Goal: Information Seeking & Learning: Learn about a topic

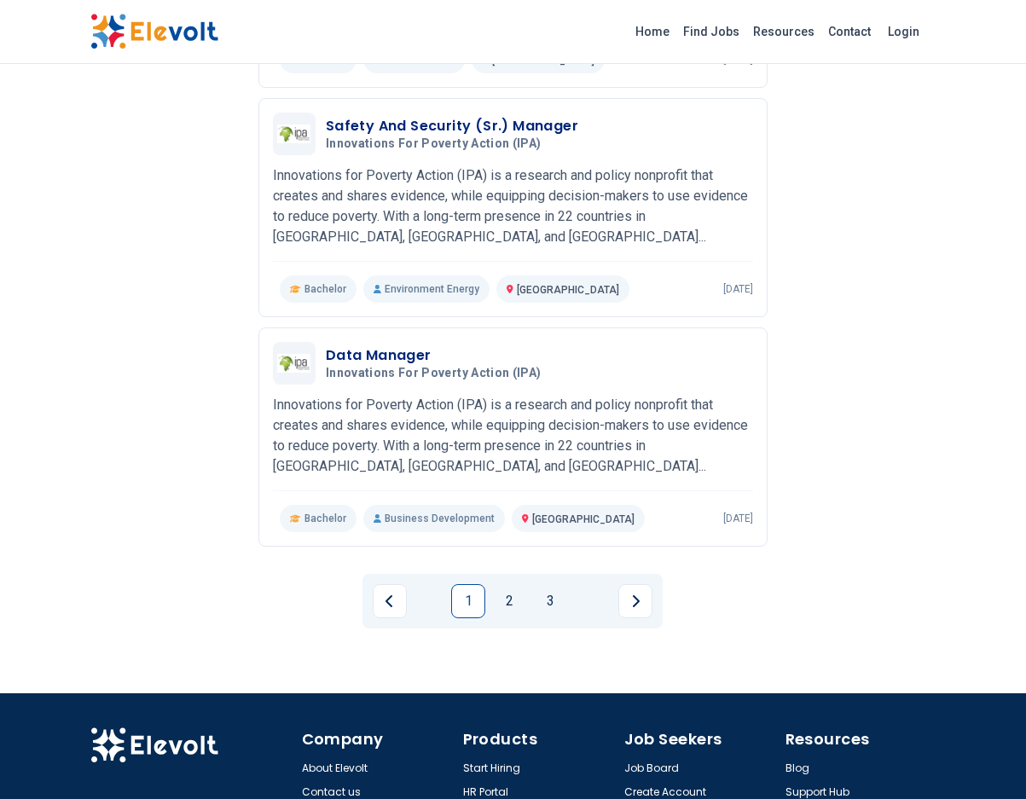
scroll to position [2200, 0]
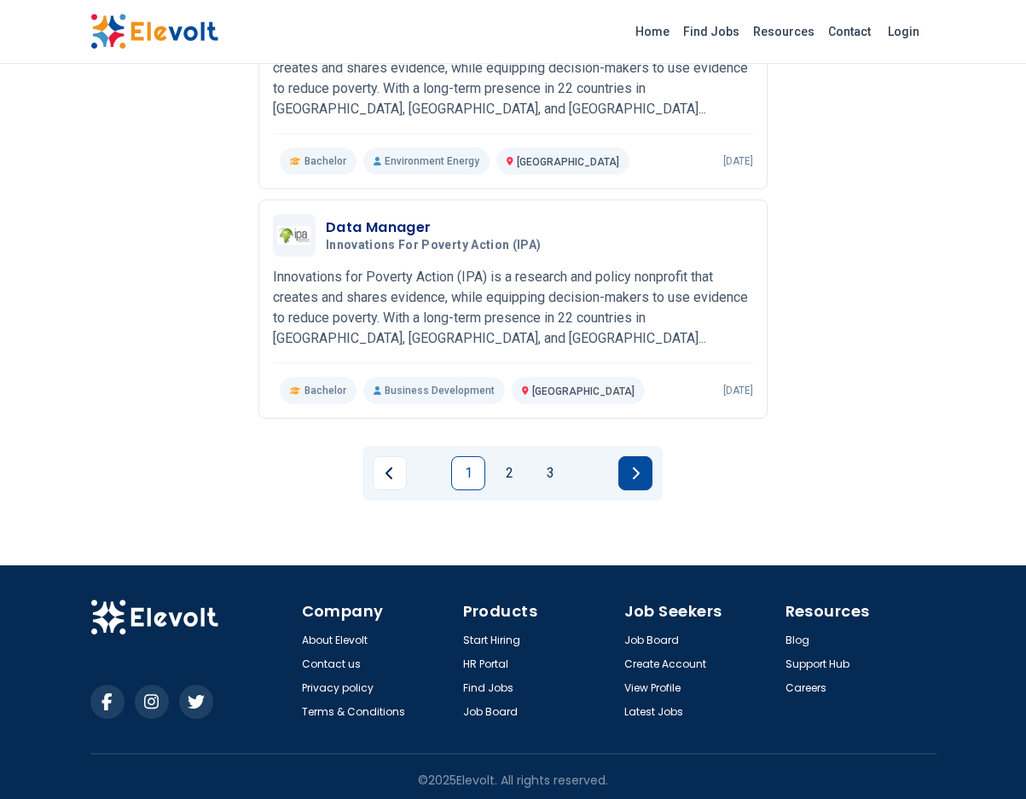
click at [634, 478] on button "Next page" at bounding box center [635, 473] width 34 height 34
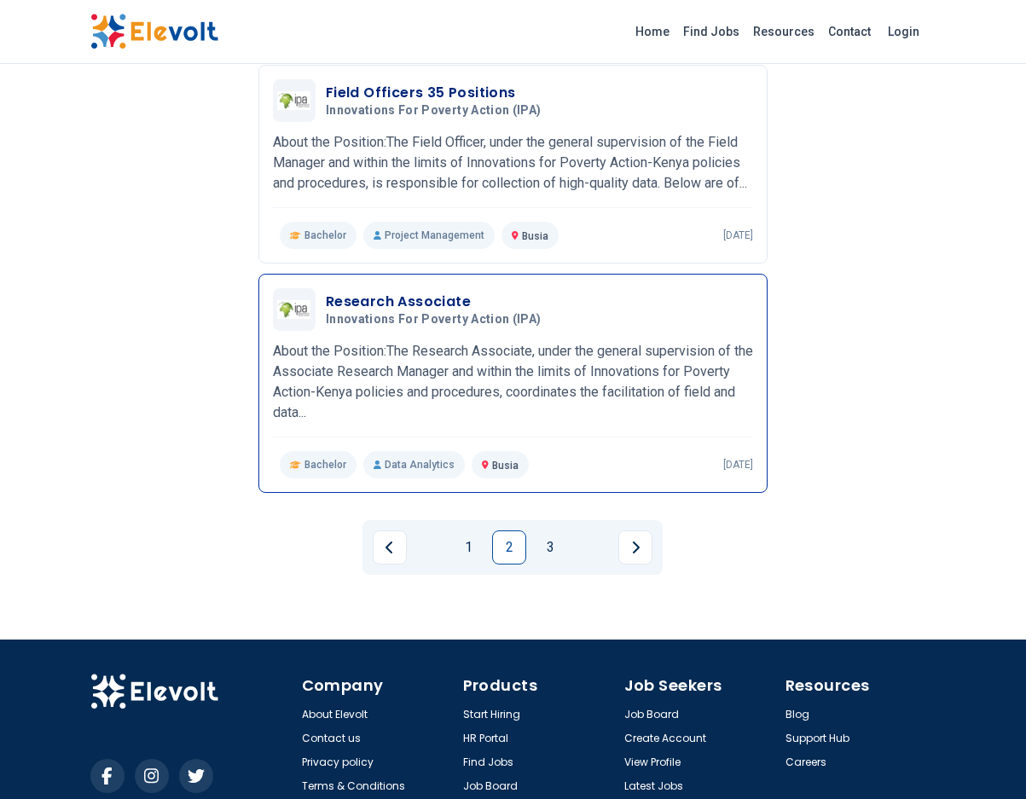
scroll to position [1962, 0]
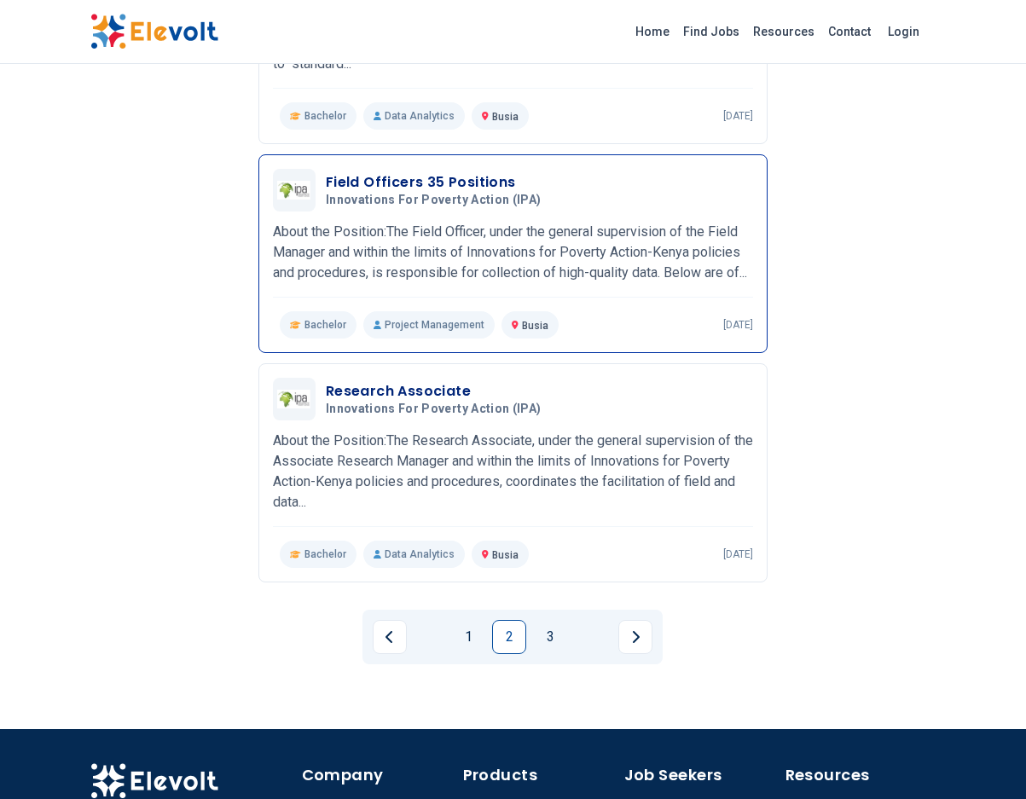
click at [447, 193] on h3 "Field Officers 35 Positions" at bounding box center [437, 182] width 223 height 20
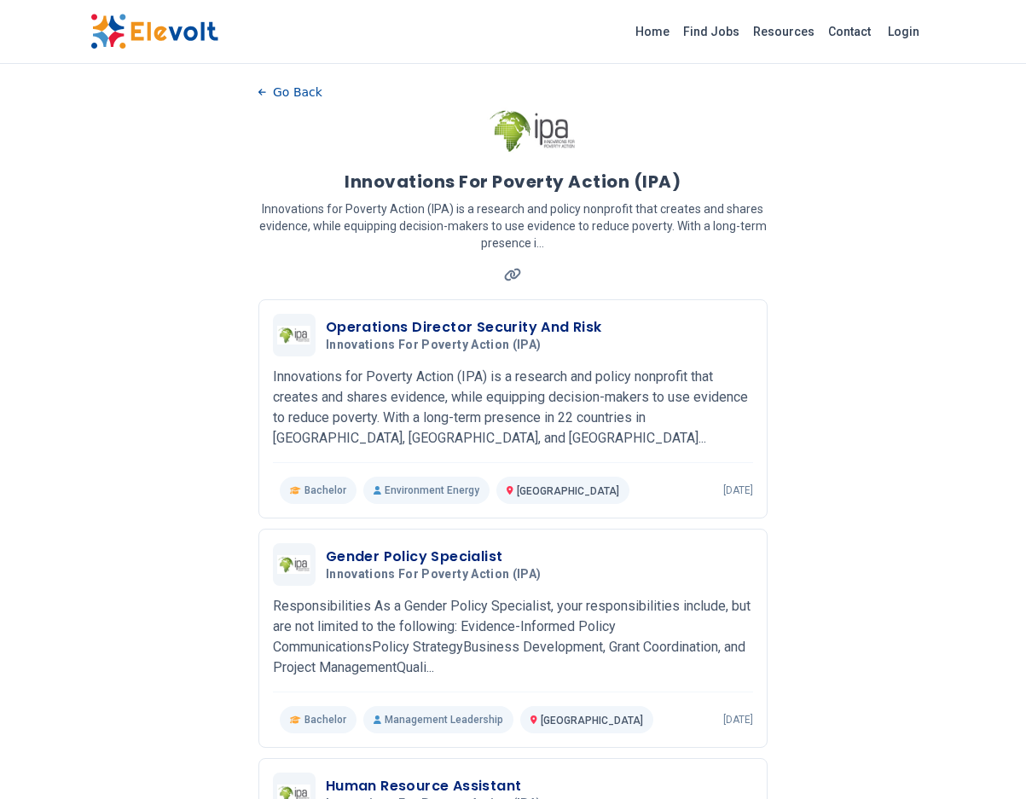
scroll to position [0, 0]
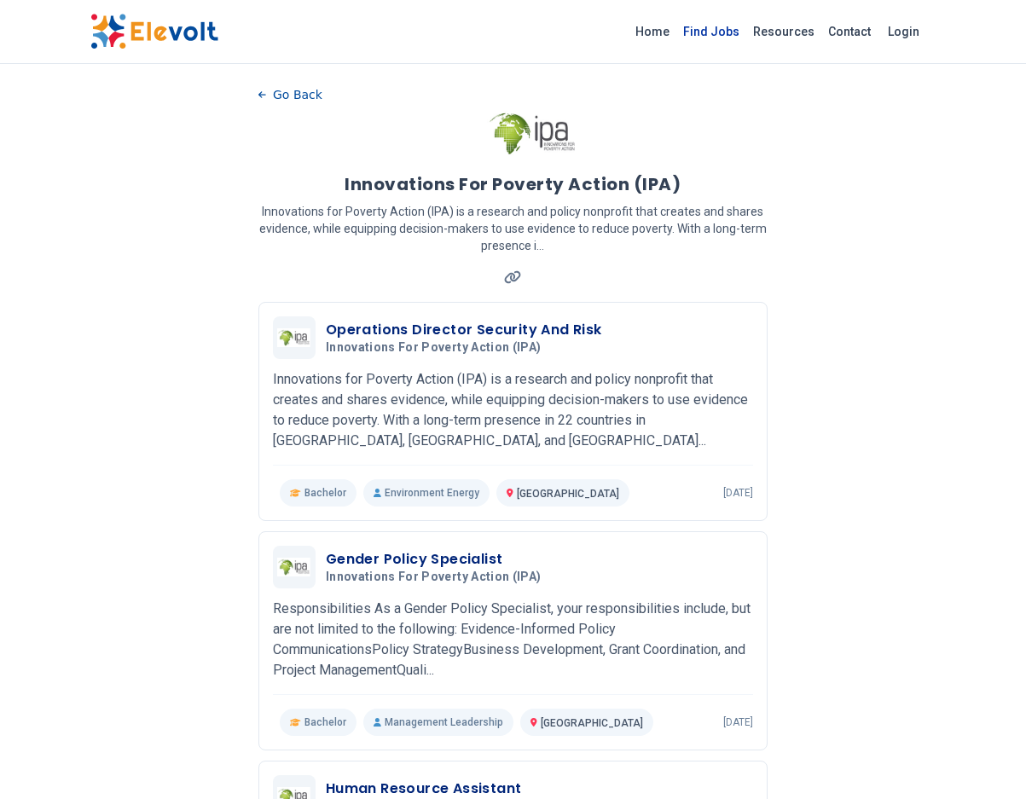
click at [719, 36] on link "Find Jobs" at bounding box center [711, 31] width 70 height 27
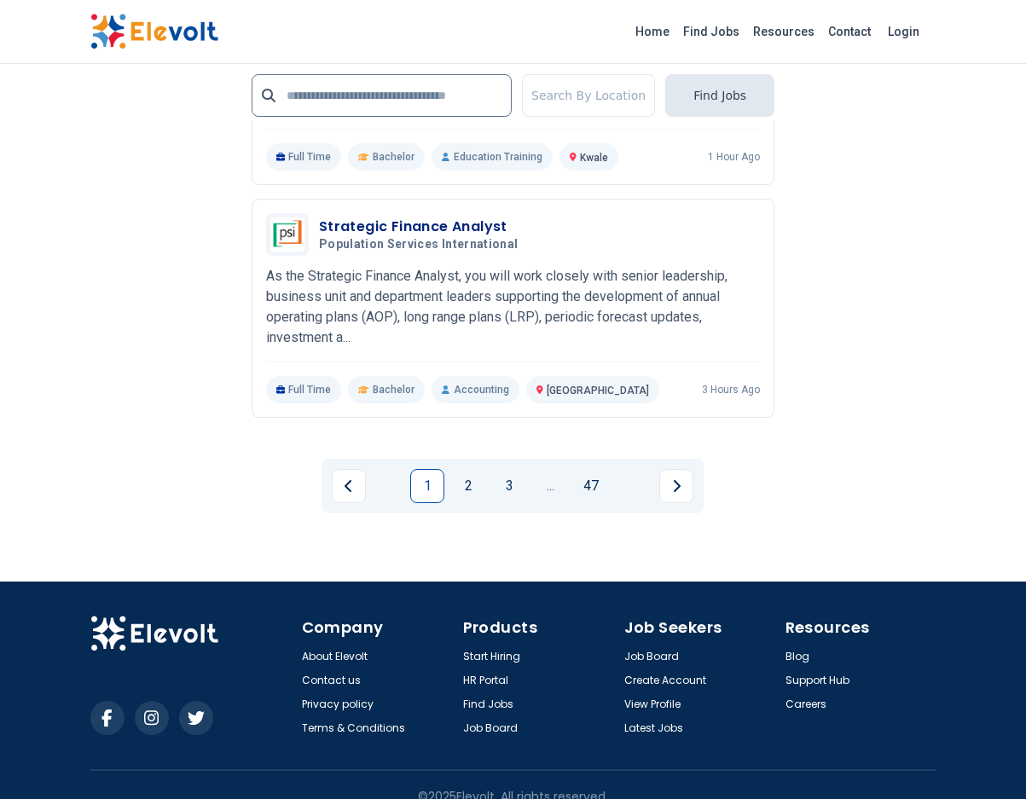
scroll to position [3977, 0]
